Goal: Task Accomplishment & Management: Manage account settings

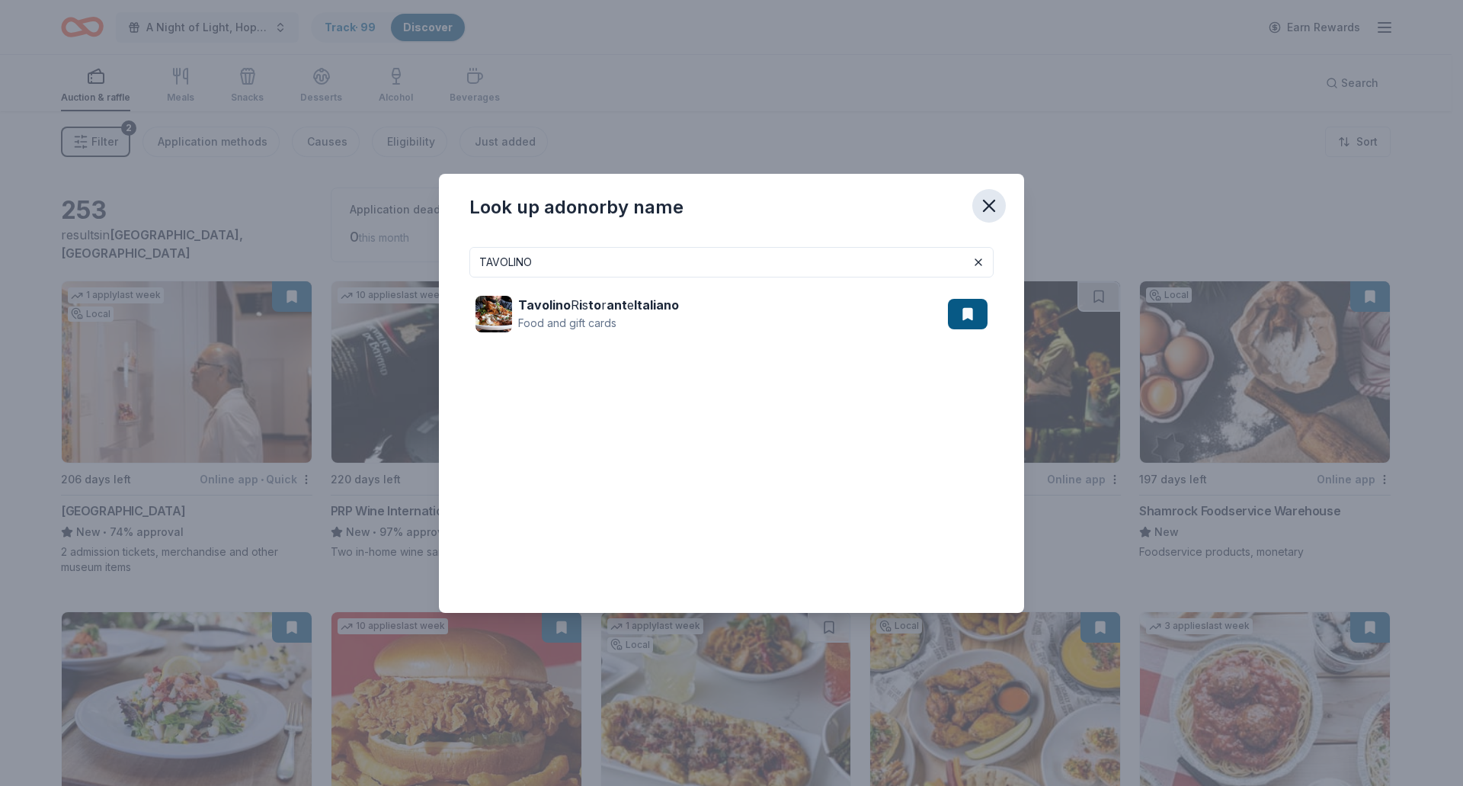
click at [987, 201] on icon "button" at bounding box center [989, 205] width 21 height 21
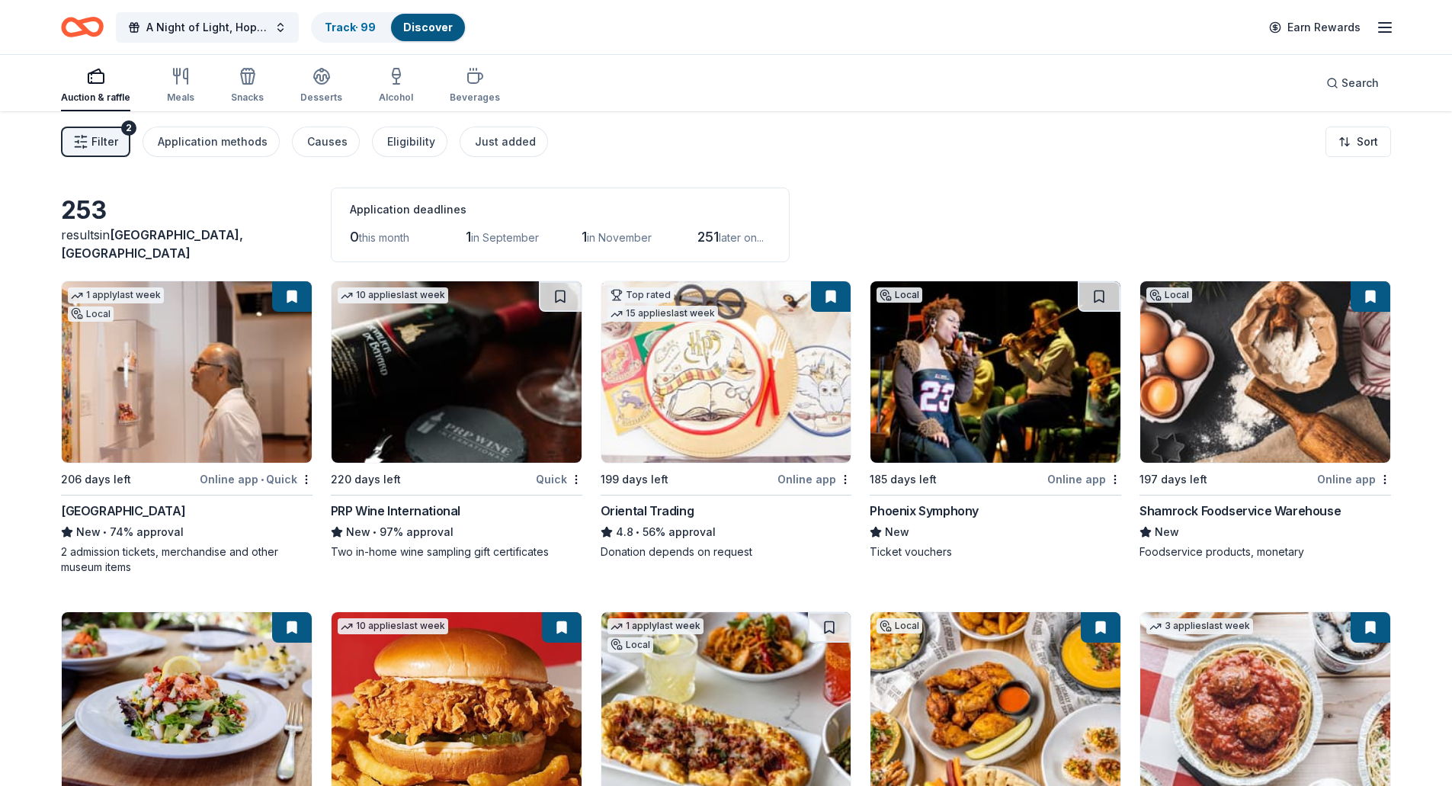
click at [101, 136] on span "Filter" at bounding box center [104, 142] width 27 height 18
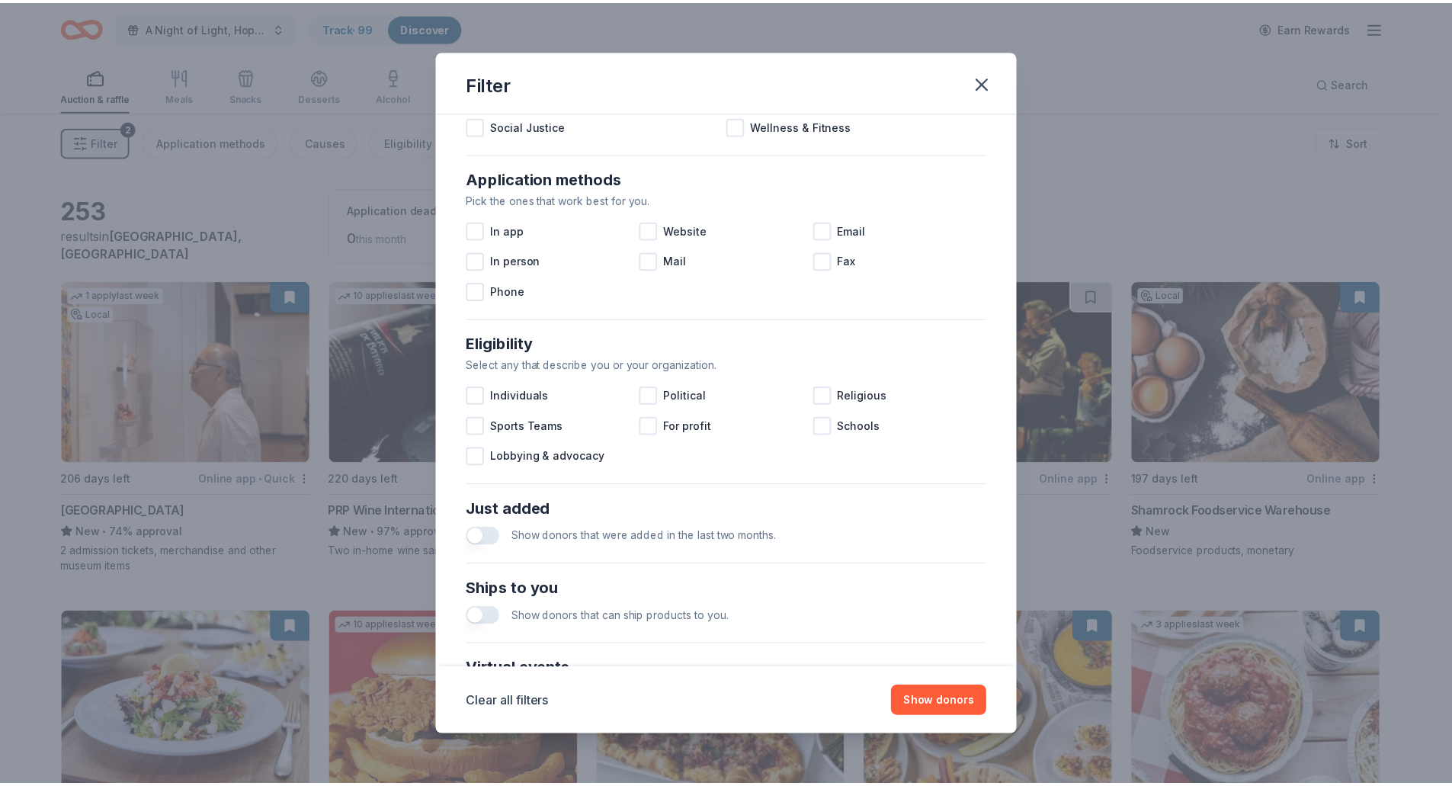
scroll to position [448, 0]
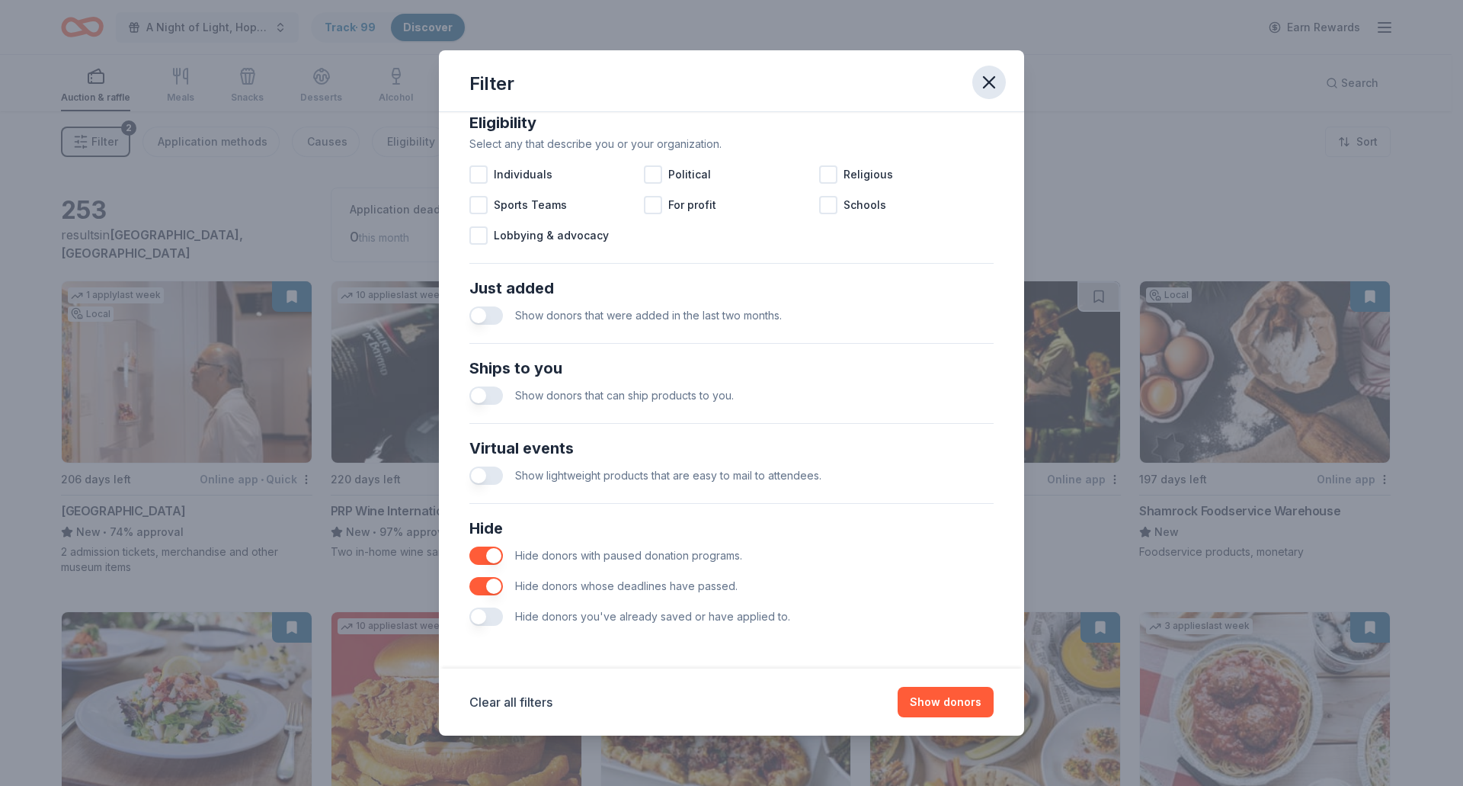
click at [985, 84] on icon "button" at bounding box center [989, 82] width 21 height 21
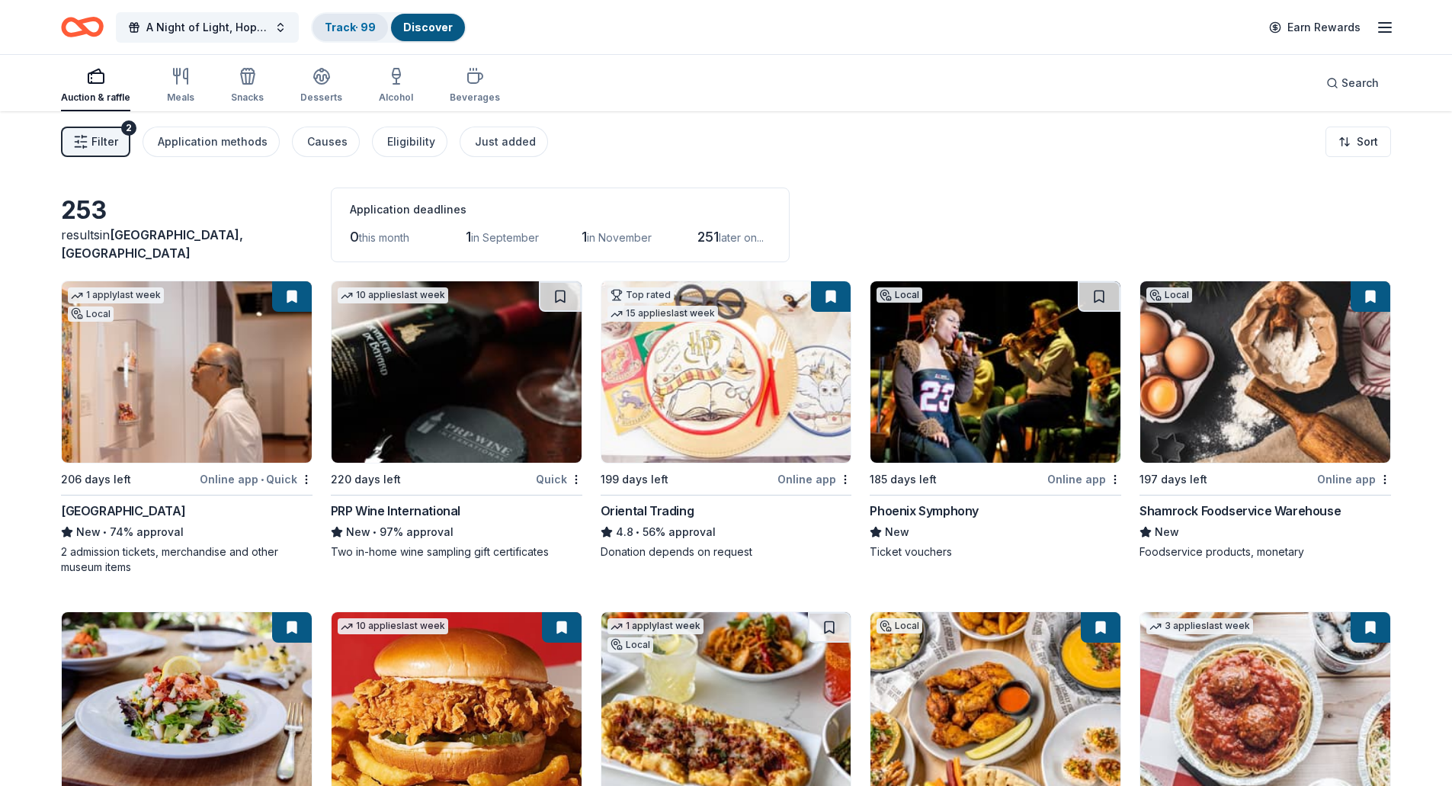
click at [327, 22] on link "Track · 99" at bounding box center [350, 27] width 51 height 13
click at [365, 30] on link "Track · 99" at bounding box center [350, 27] width 51 height 13
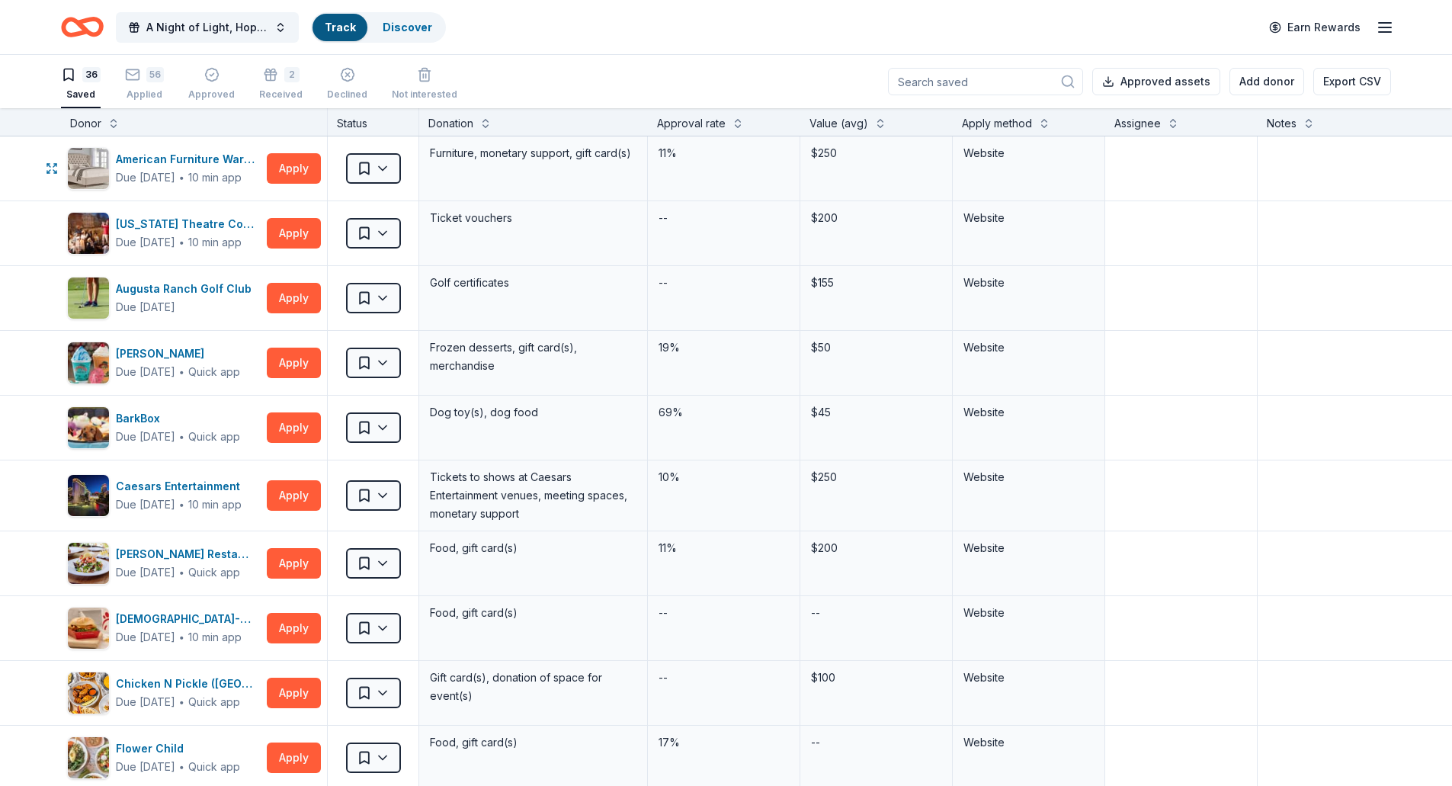
scroll to position [1, 0]
click at [1011, 80] on input at bounding box center [985, 80] width 195 height 27
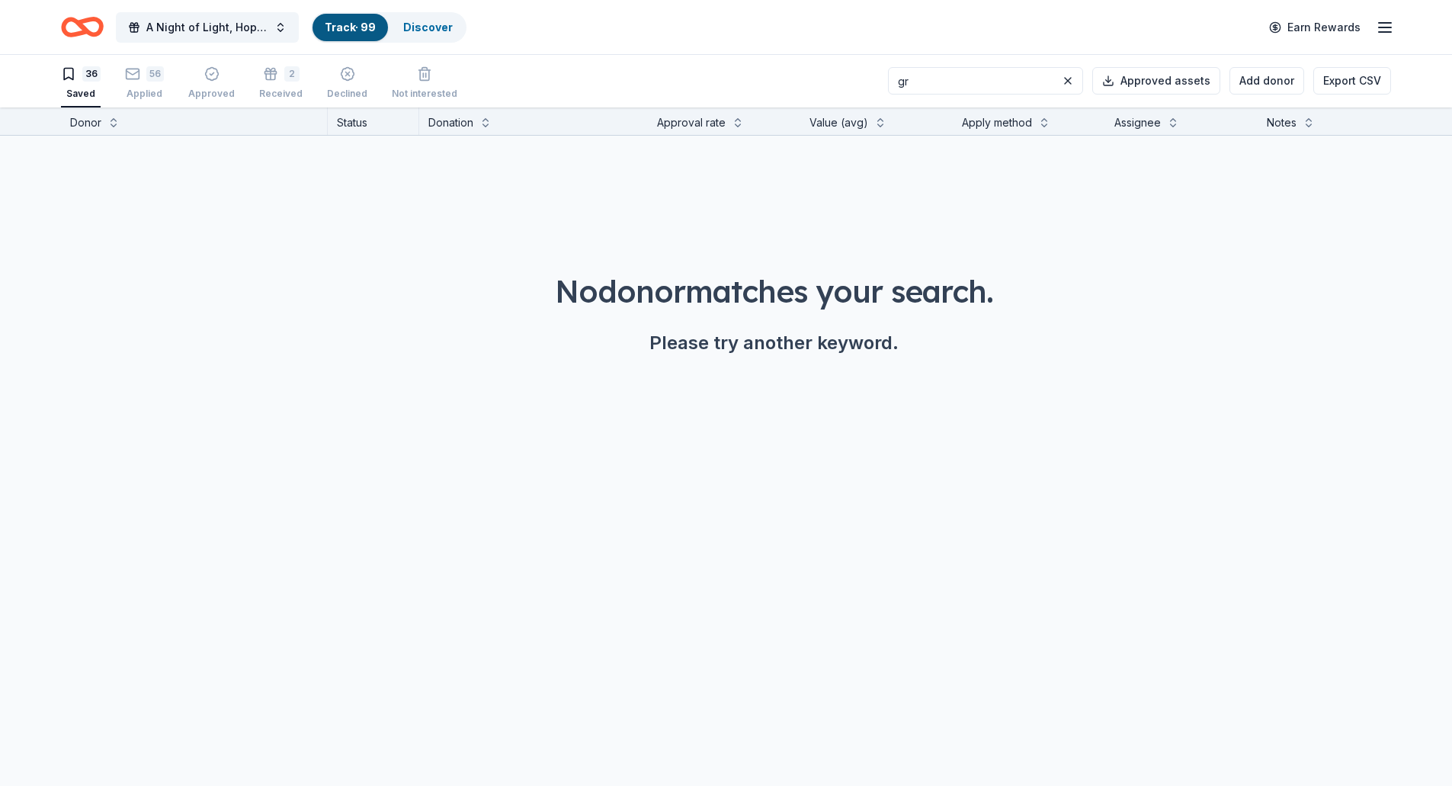
type input "g"
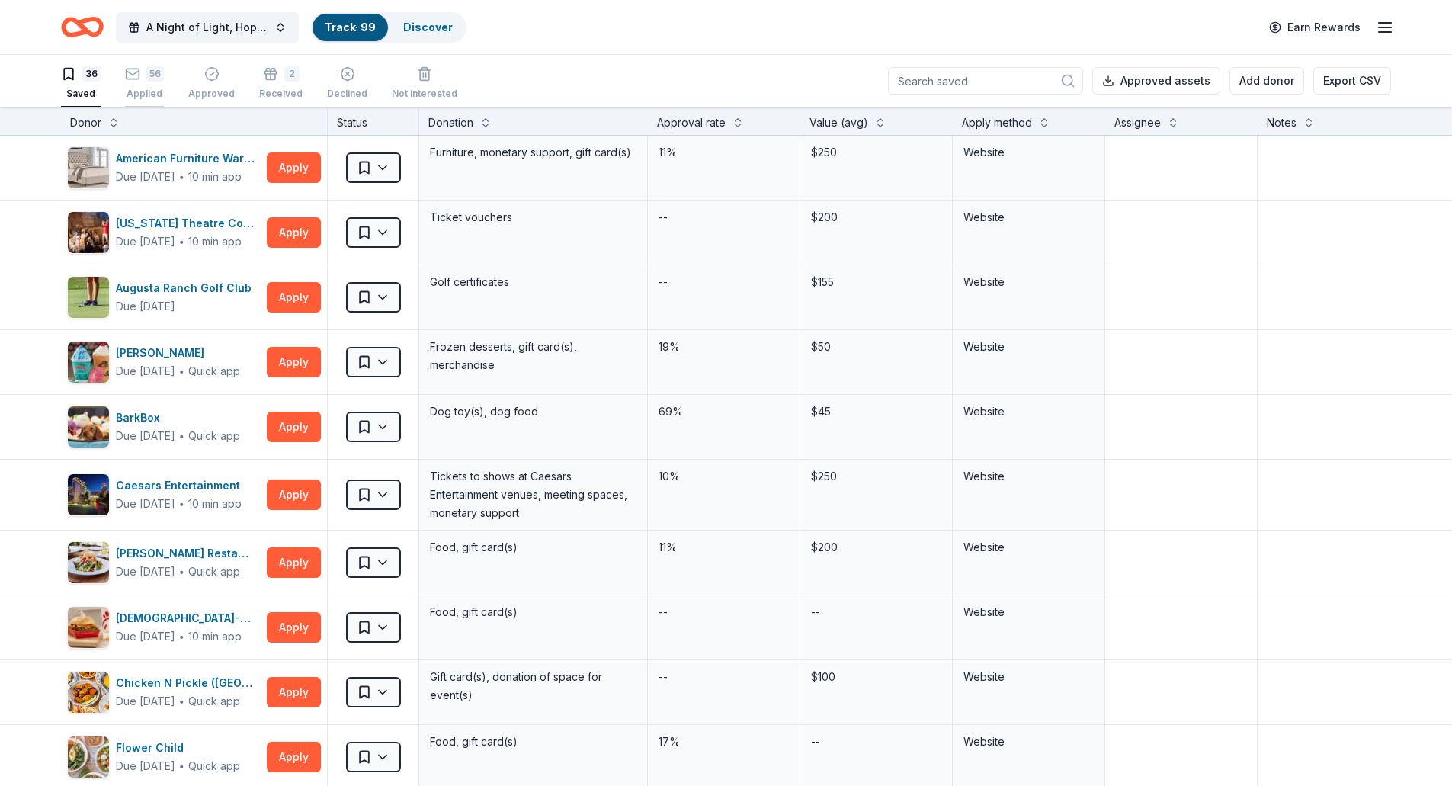
click at [149, 92] on div "Applied" at bounding box center [144, 94] width 39 height 12
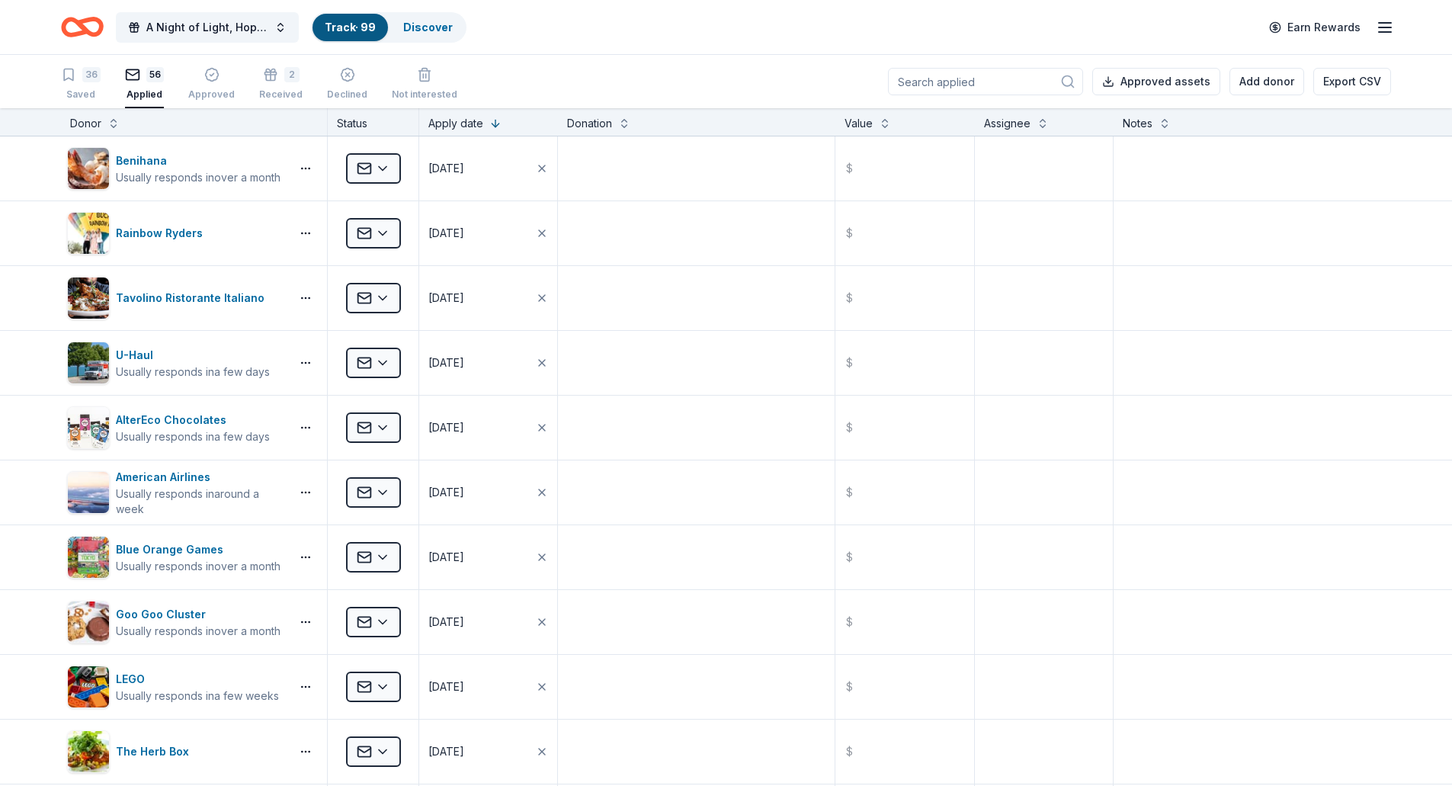
click at [925, 87] on input at bounding box center [985, 81] width 195 height 27
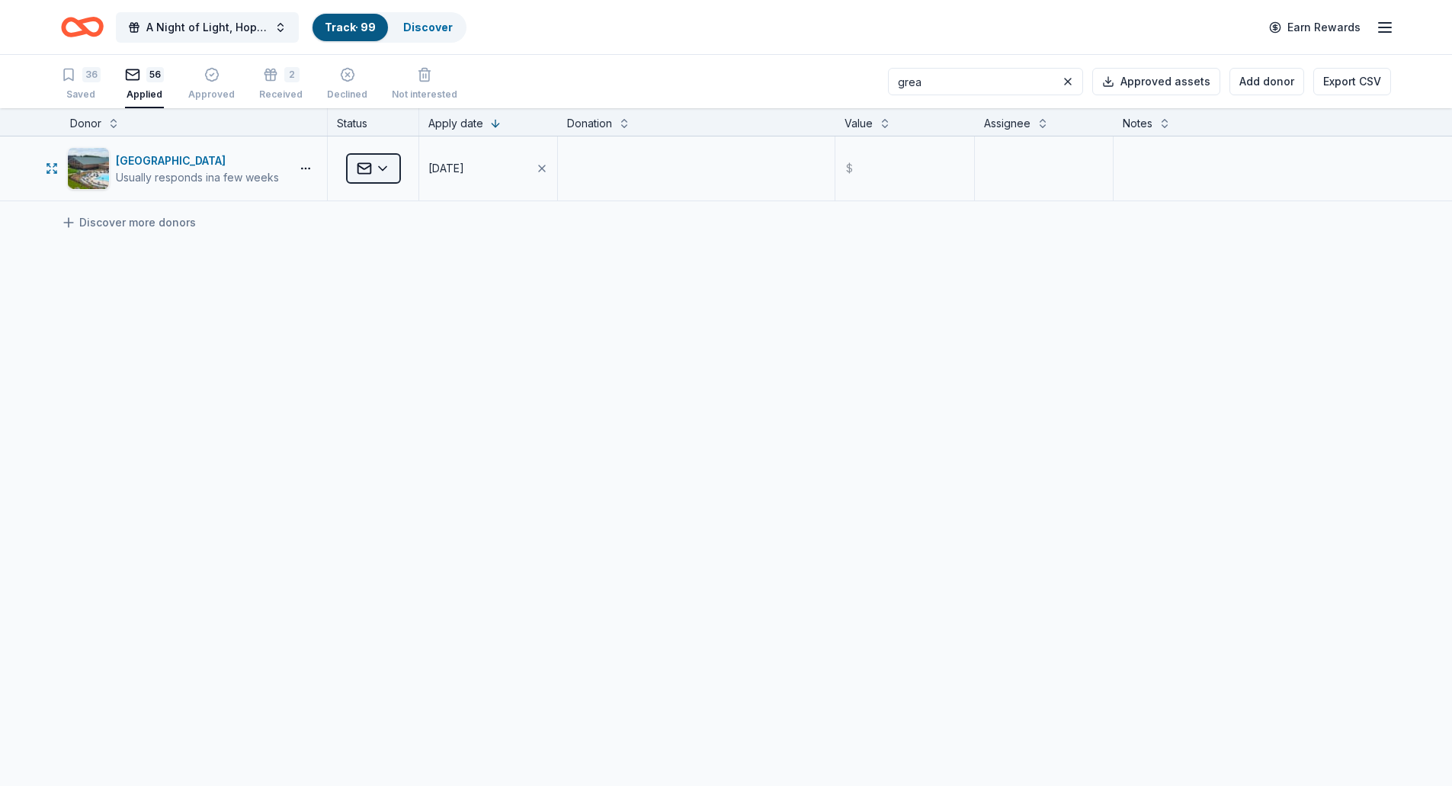
type input "grea"
click at [383, 172] on html "A Night of Light, Hope, and Legacy Gala 2026 Track · 99 Discover Earn Rewards 3…" at bounding box center [726, 393] width 1452 height 786
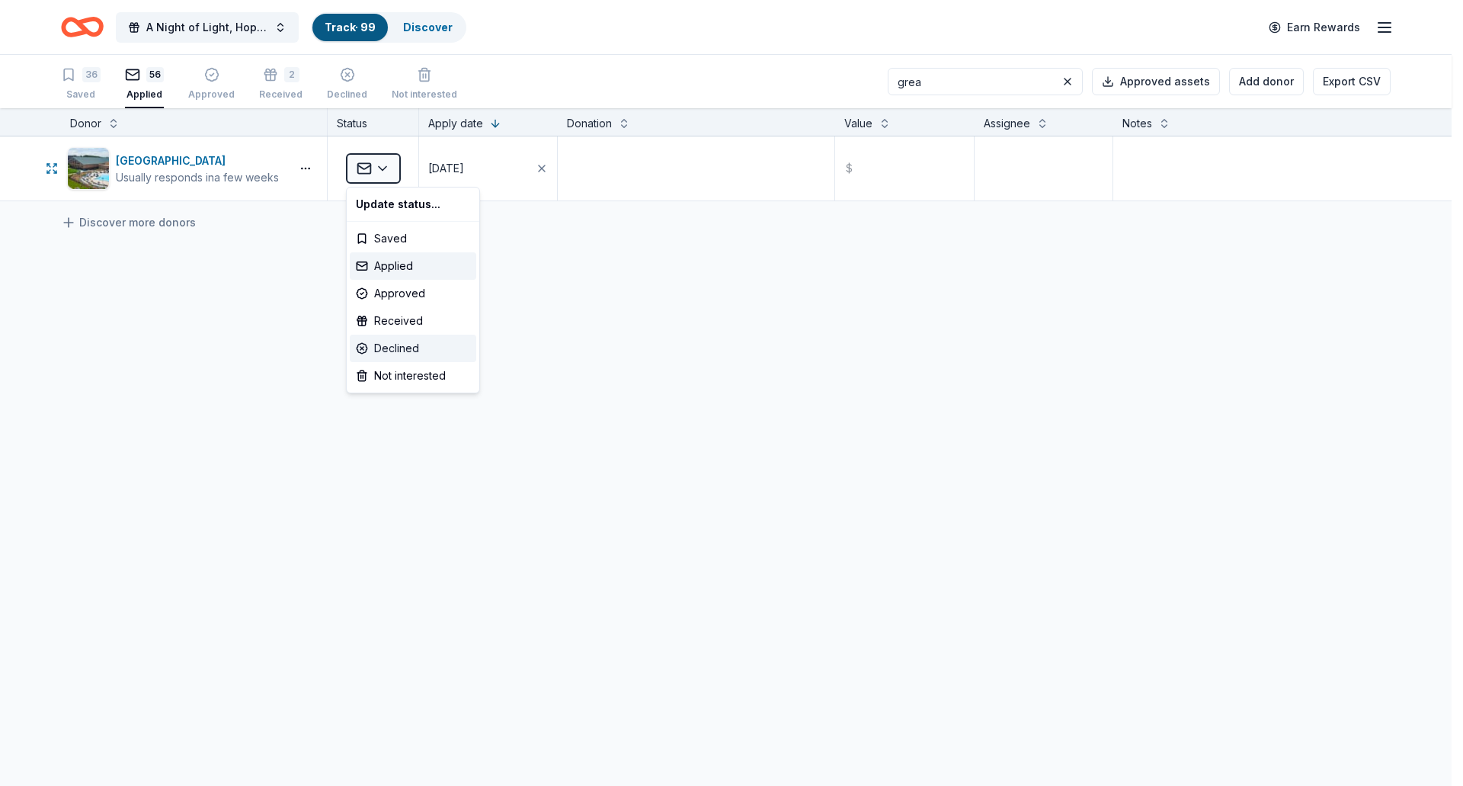
click at [394, 345] on div "Declined" at bounding box center [413, 348] width 127 height 27
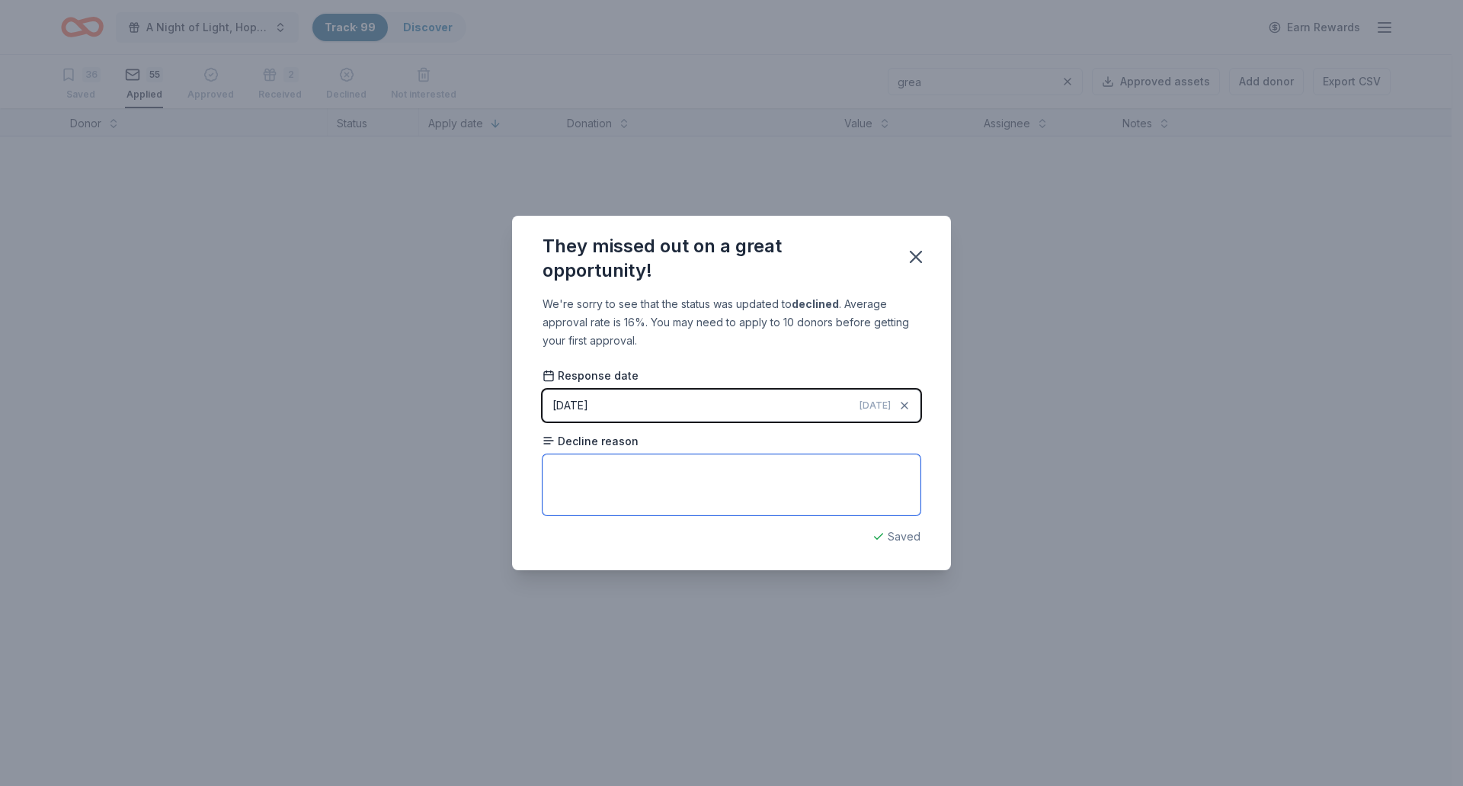
paste textarea "At this time, we have other giving commitments to fulfill, and we are unfortuna…"
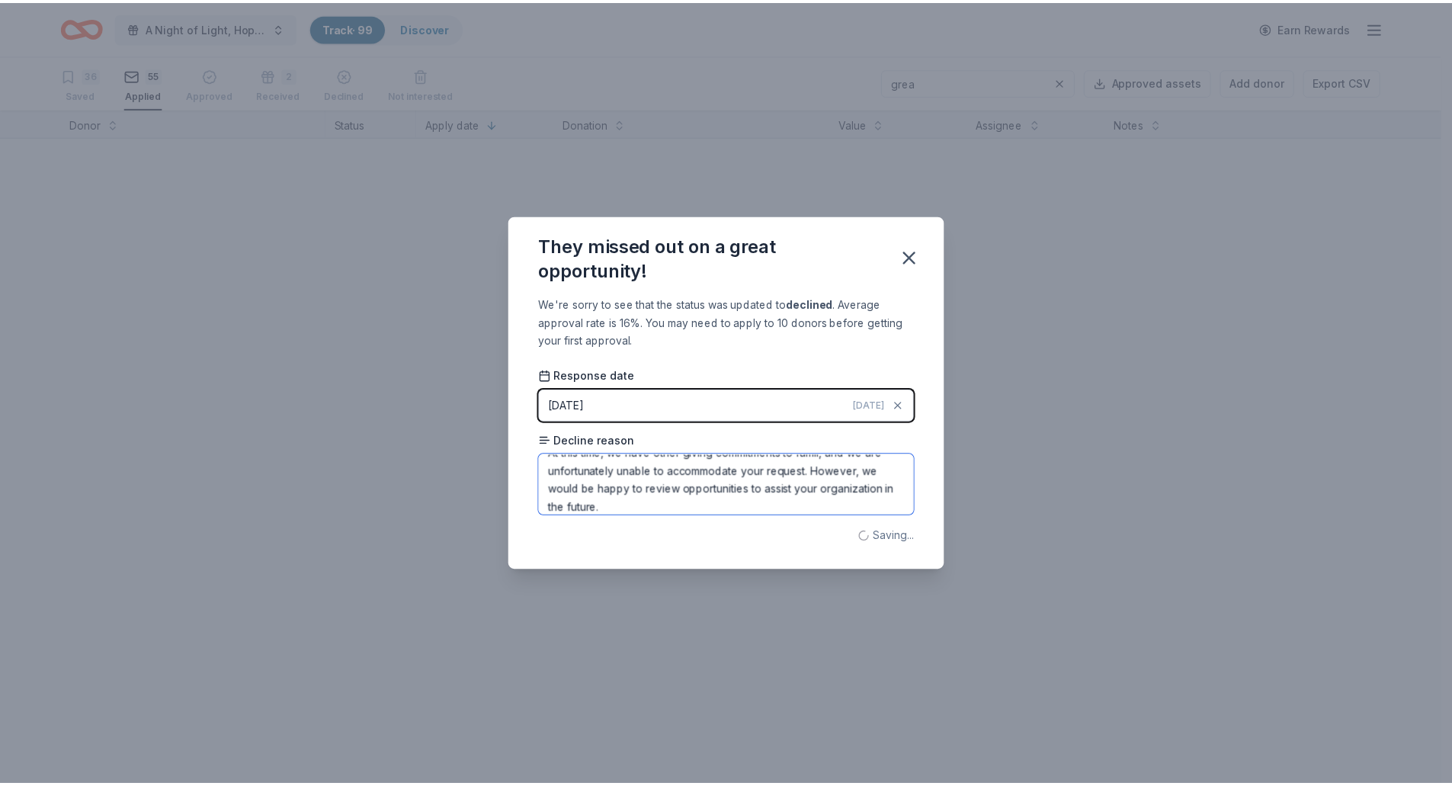
scroll to position [36, 0]
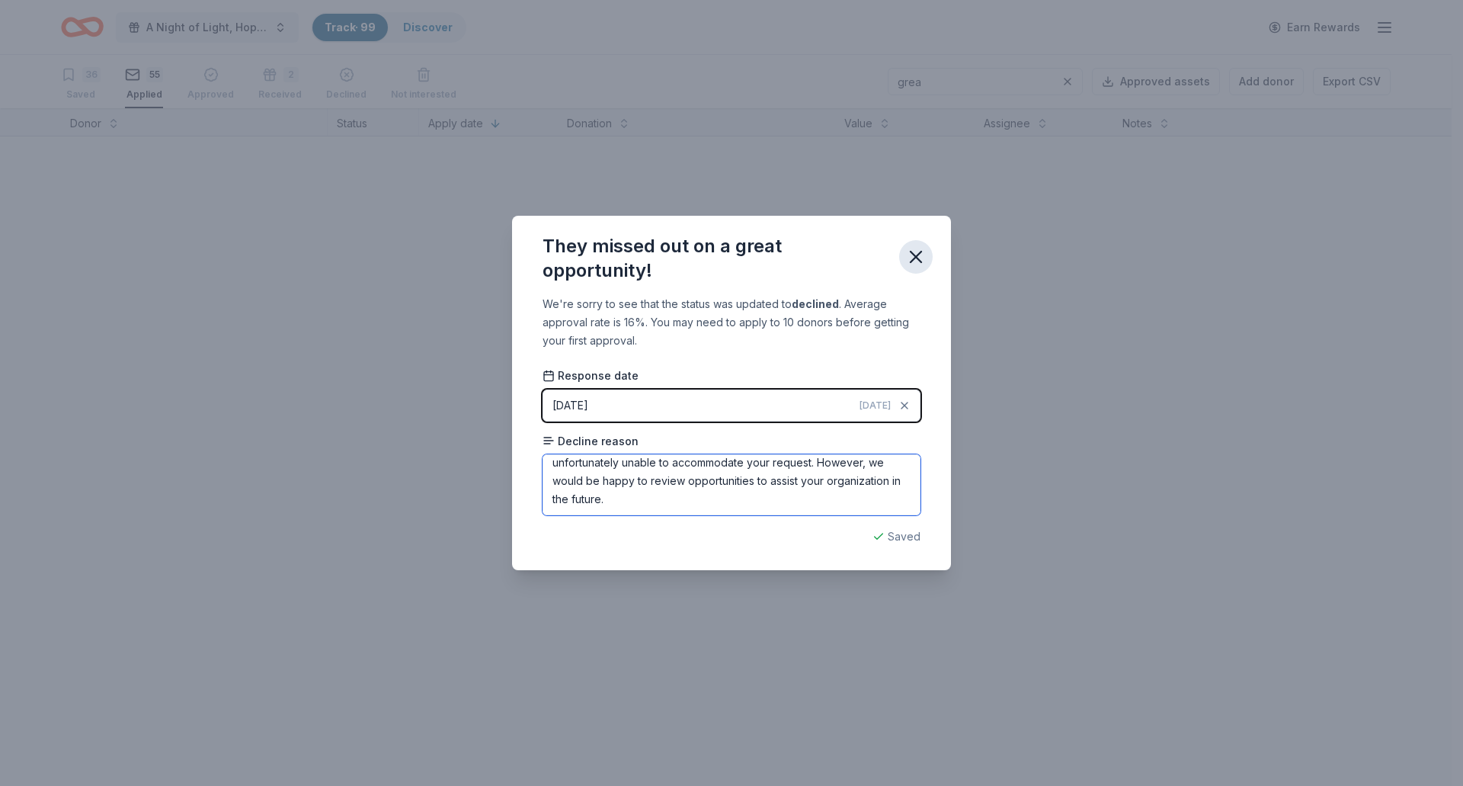
type textarea "At this time, we have other giving commitments to fulfill, and we are unfortuna…"
click at [921, 257] on icon "button" at bounding box center [915, 256] width 21 height 21
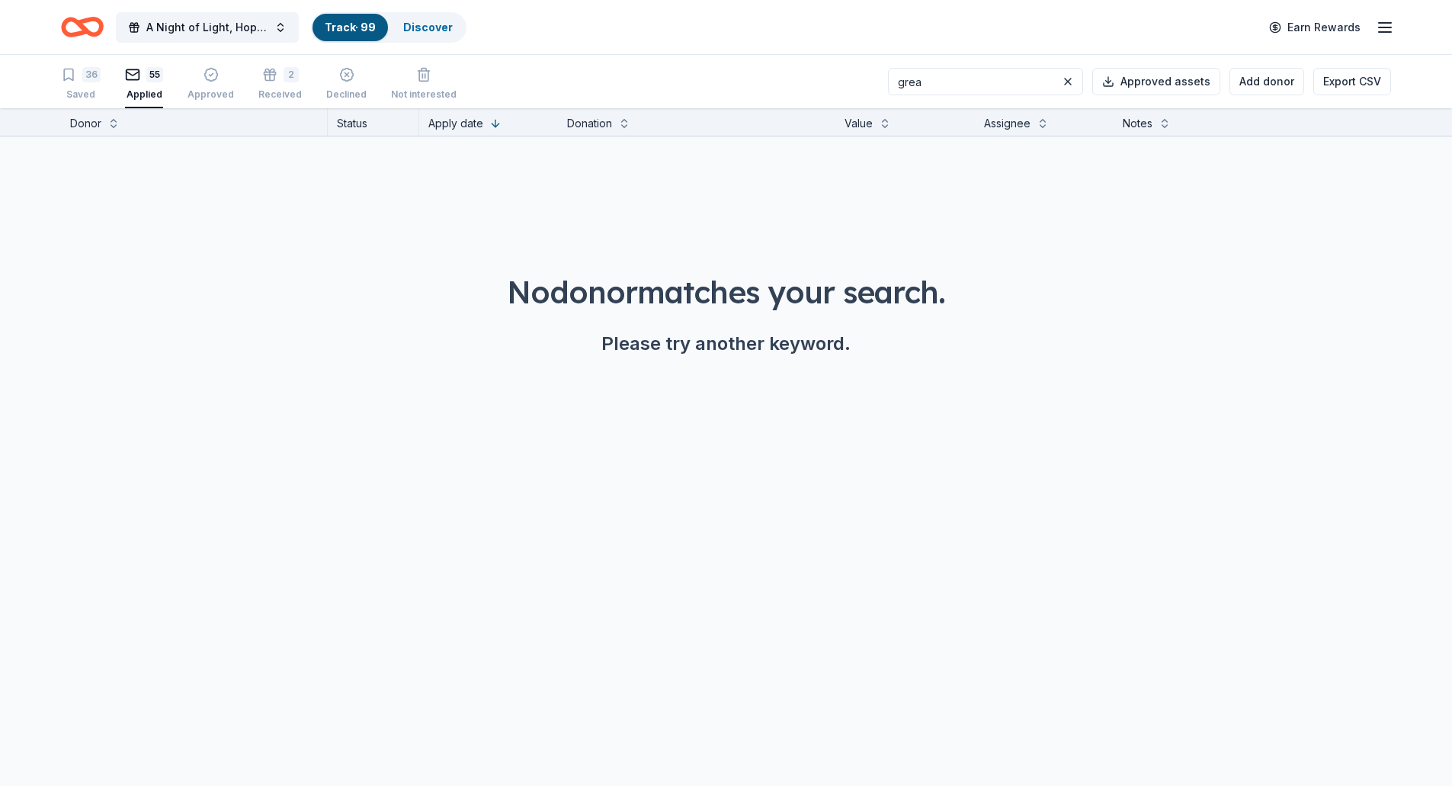
click at [146, 76] on div "55" at bounding box center [154, 74] width 17 height 15
click at [146, 105] on button "55 Applied" at bounding box center [144, 84] width 38 height 47
click at [1071, 80] on button at bounding box center [1068, 81] width 18 height 18
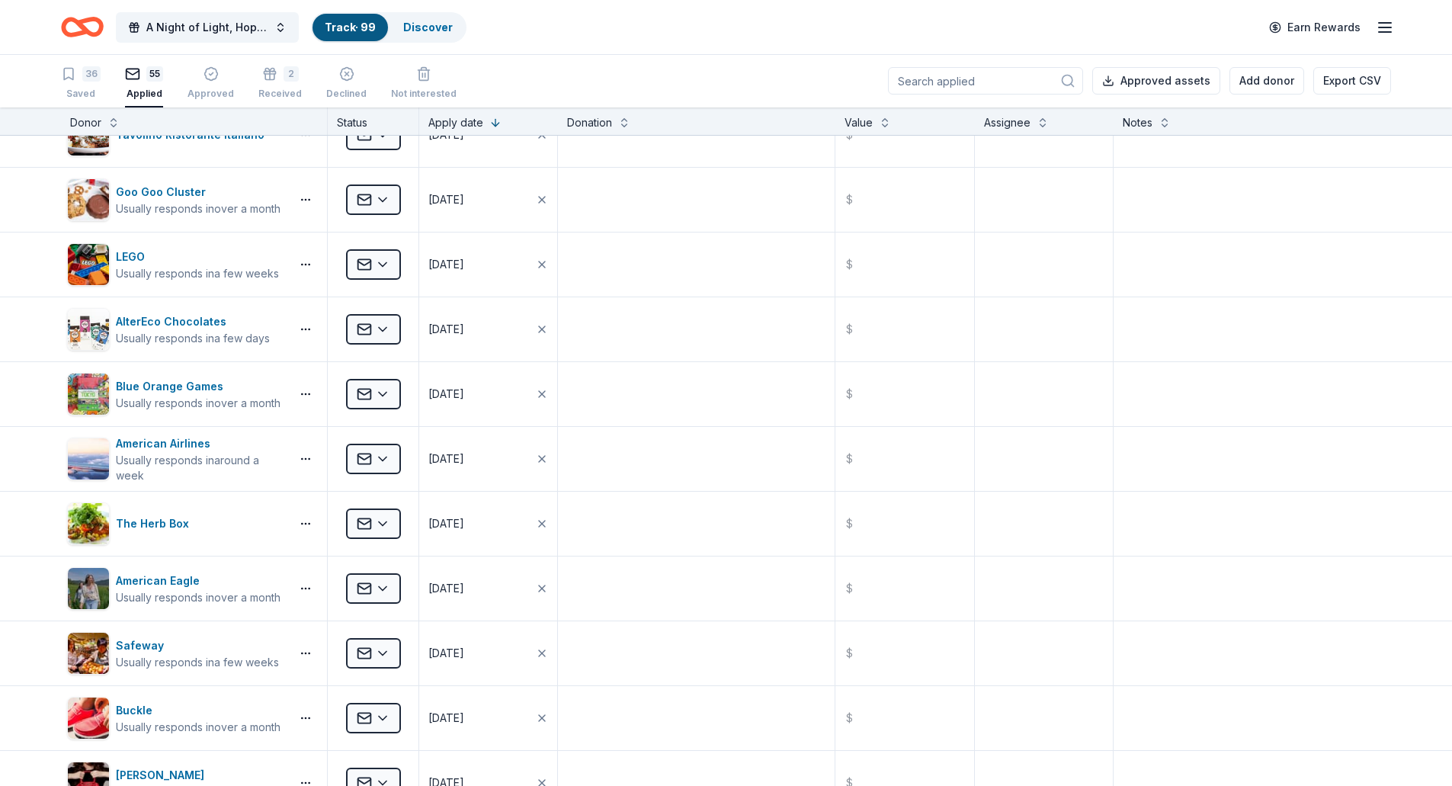
scroll to position [0, 0]
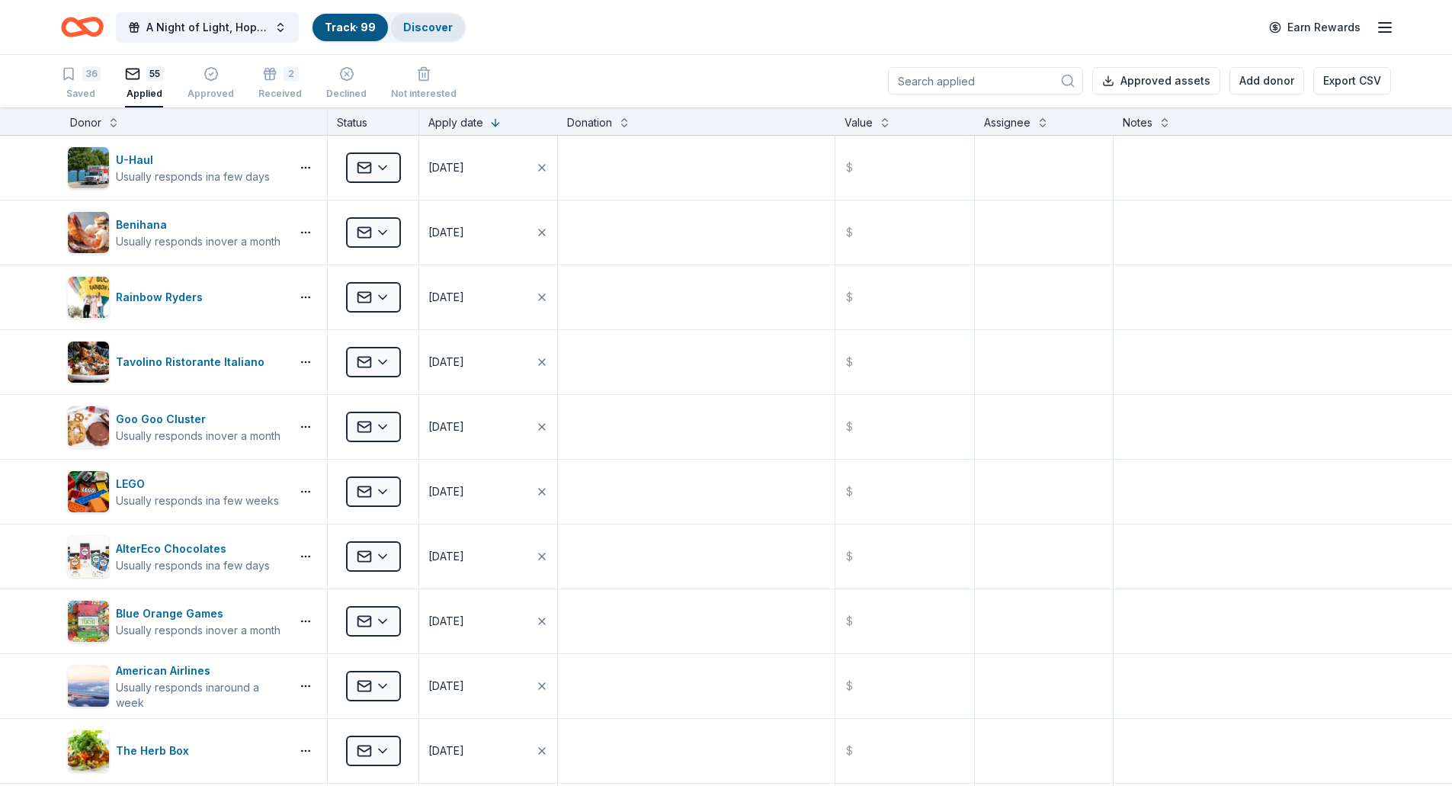
click at [430, 21] on link "Discover" at bounding box center [428, 27] width 50 height 13
